Goal: Navigation & Orientation: Find specific page/section

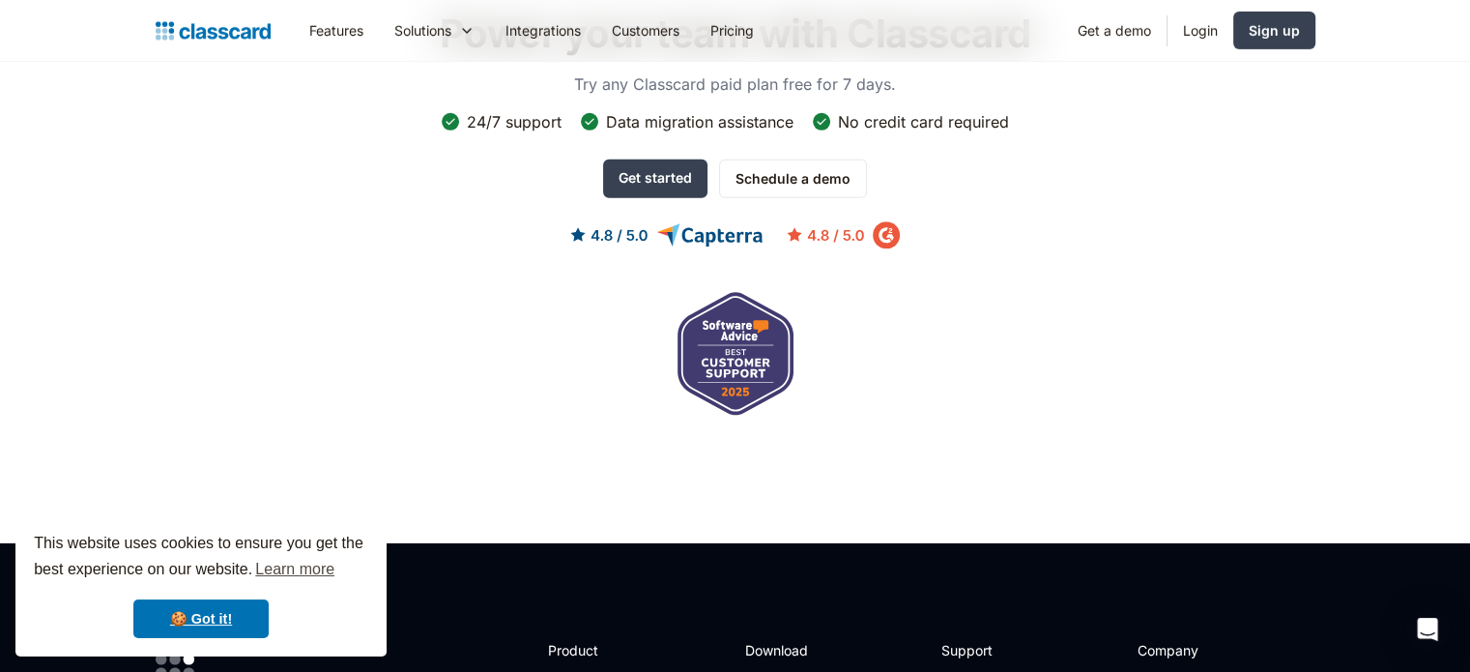
scroll to position [5799, 0]
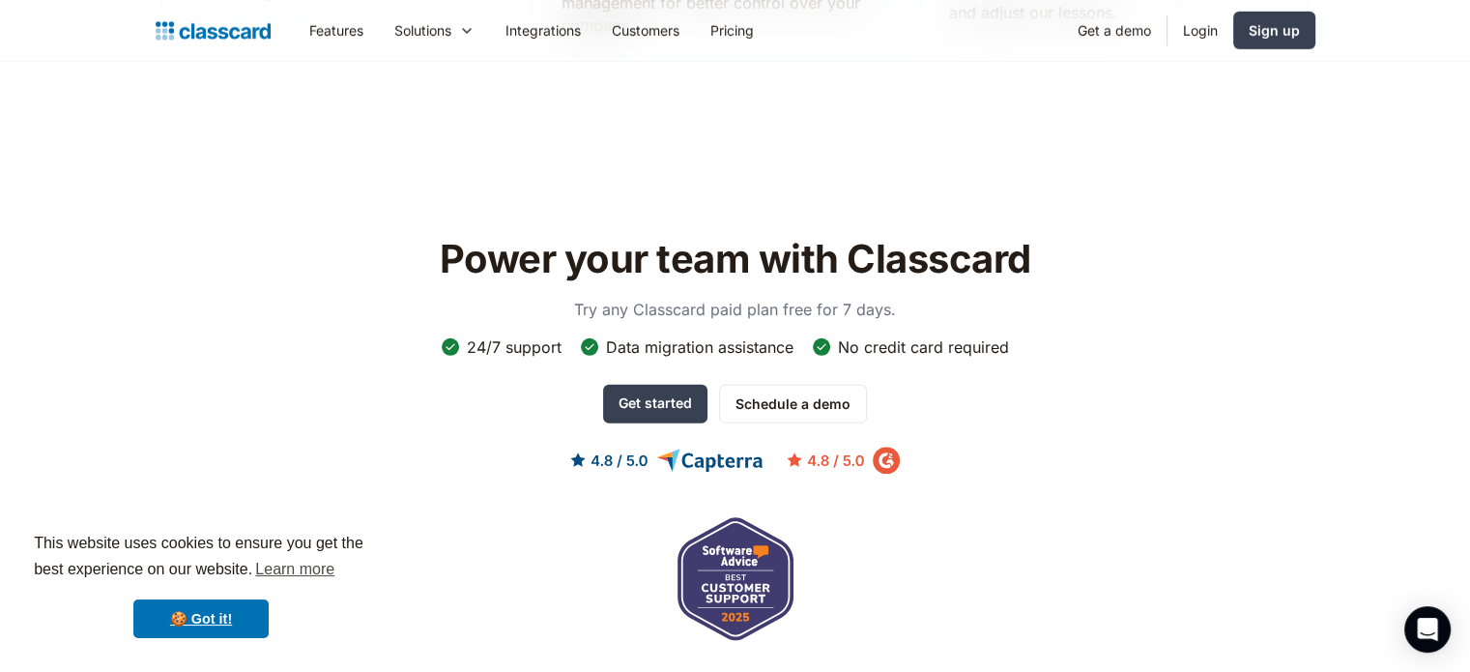
click at [217, 23] on img at bounding box center [213, 30] width 115 height 27
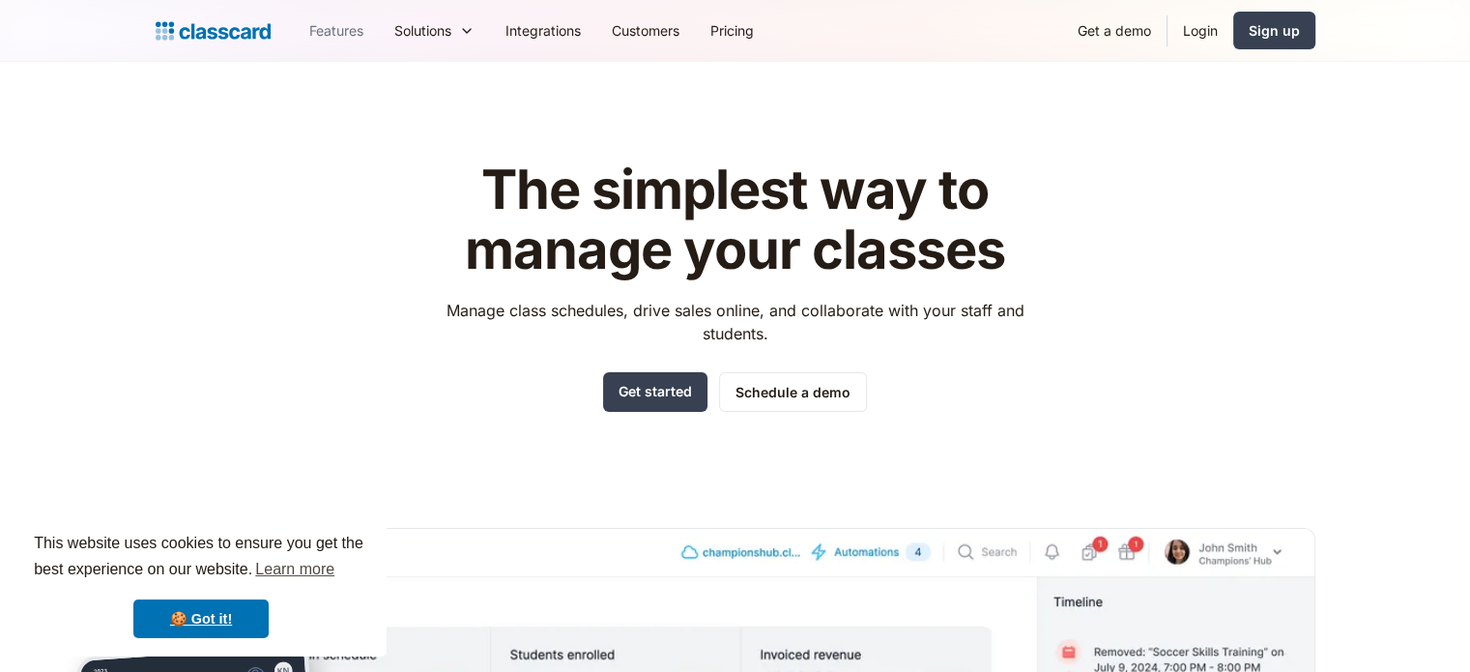
click at [344, 28] on link "Features" at bounding box center [336, 30] width 85 height 43
